Goal: Information Seeking & Learning: Understand process/instructions

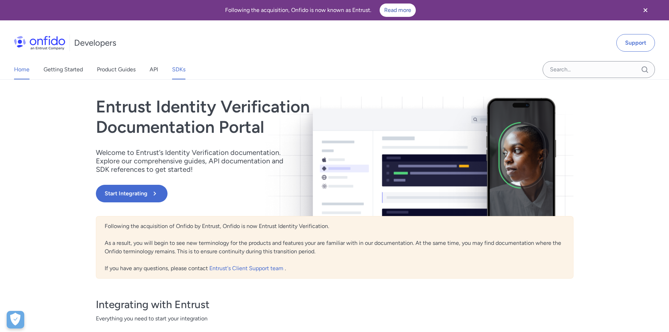
click at [175, 69] on link "SDKs" at bounding box center [178, 70] width 13 height 20
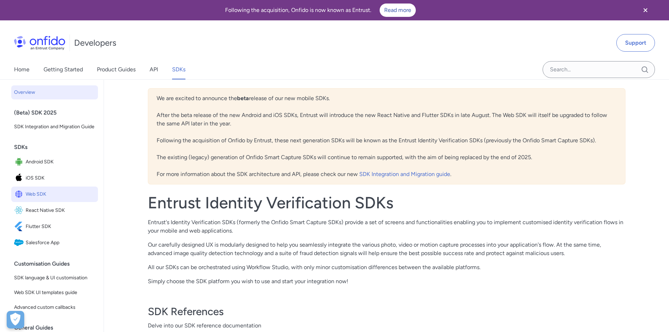
click at [41, 199] on span "Web SDK" at bounding box center [61, 194] width 70 height 10
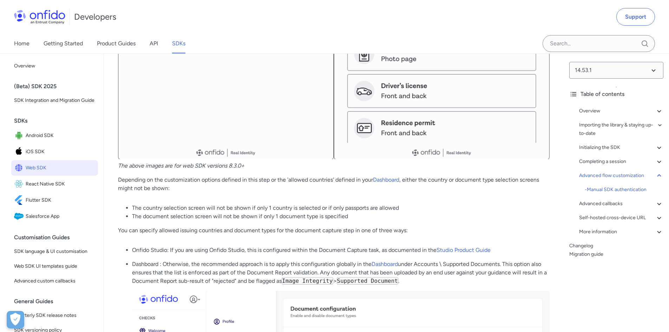
scroll to position [10013, 0]
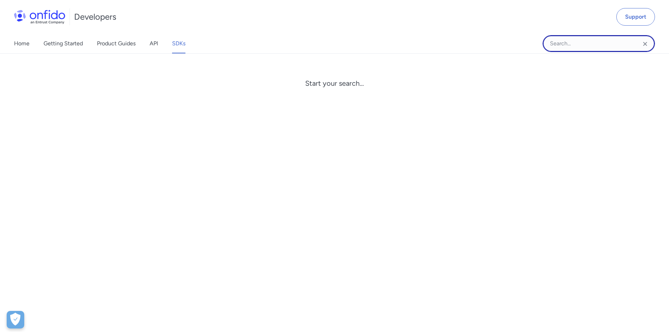
click at [597, 48] on input "Onfido search input field" at bounding box center [599, 43] width 112 height 17
type input "CSP"
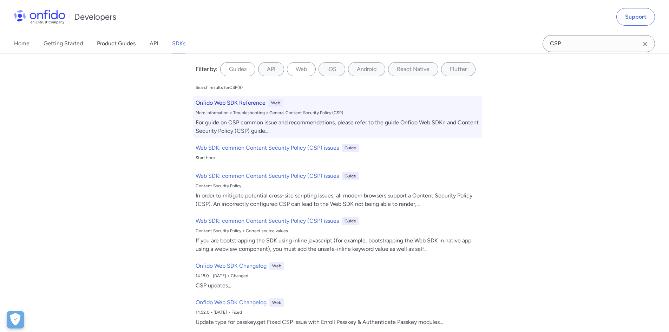
click at [242, 104] on h6 "Onfido Web SDK Reference" at bounding box center [231, 103] width 70 height 8
click at [246, 101] on h6 "Onfido Web SDK Reference" at bounding box center [231, 103] width 70 height 8
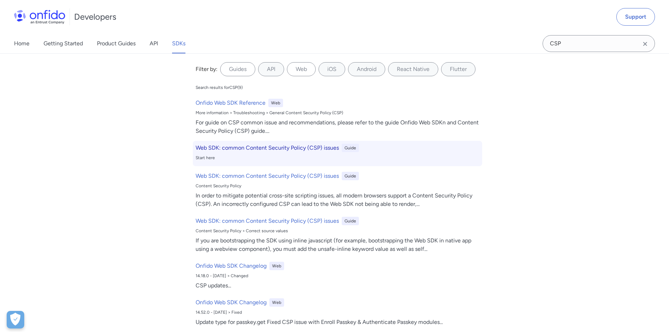
click at [245, 148] on h6 "Web SDK: common Content Security Policy (CSP) issues" at bounding box center [267, 148] width 143 height 8
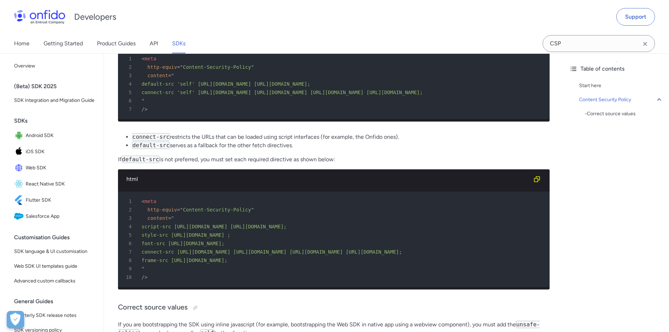
scroll to position [185, 0]
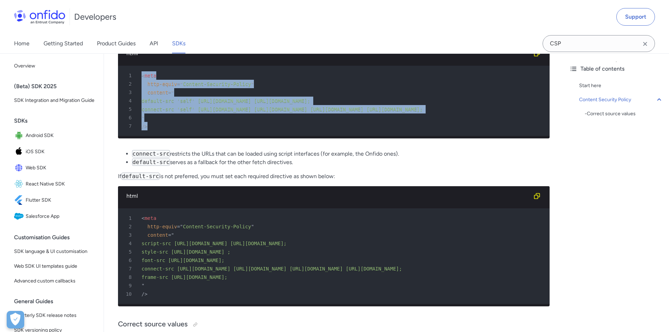
drag, startPoint x: 151, startPoint y: 127, endPoint x: 127, endPoint y: 74, distance: 57.9
click at [127, 74] on pre "1 < meta 2 http-equiv = " Content-Security-Policy " 3 content = " 4 default-src…" at bounding box center [334, 101] width 432 height 70
copy pre "< meta 2 http-equiv = " Content-Security-Policy " 3 content = " 4 default-src '…"
